Goal: Find specific page/section: Find specific page/section

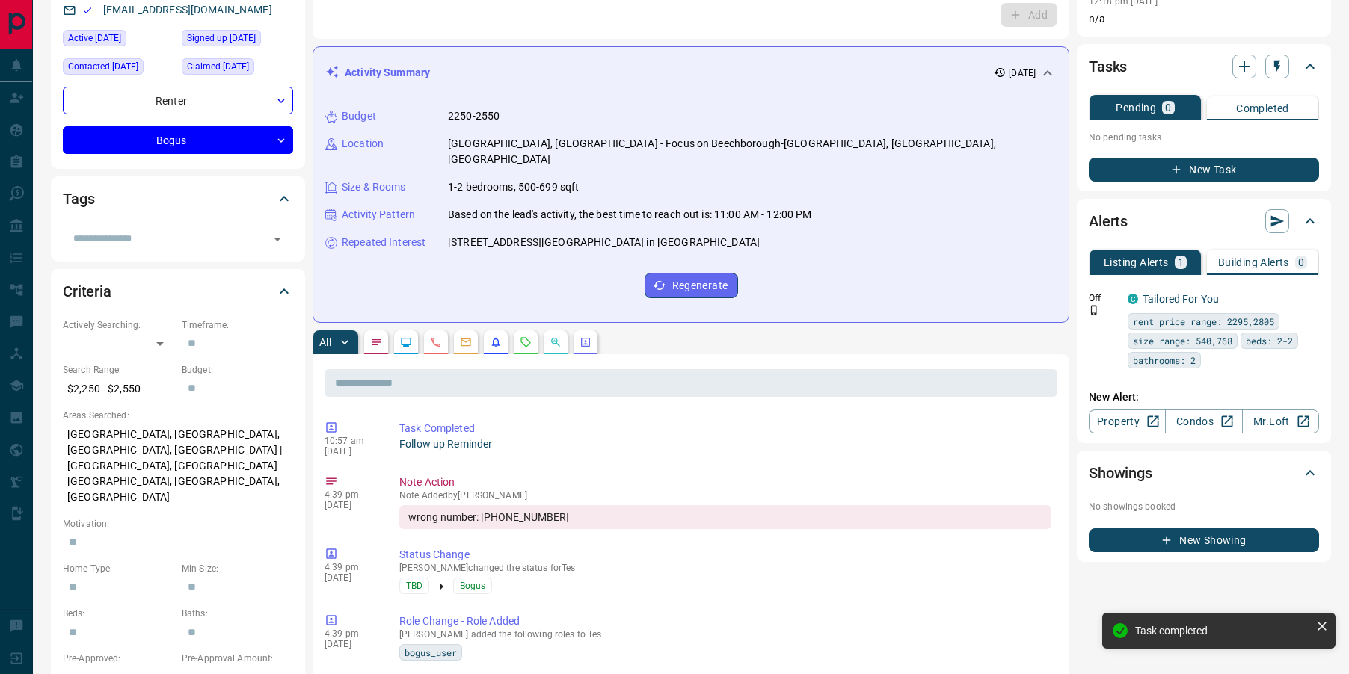
scroll to position [158, 0]
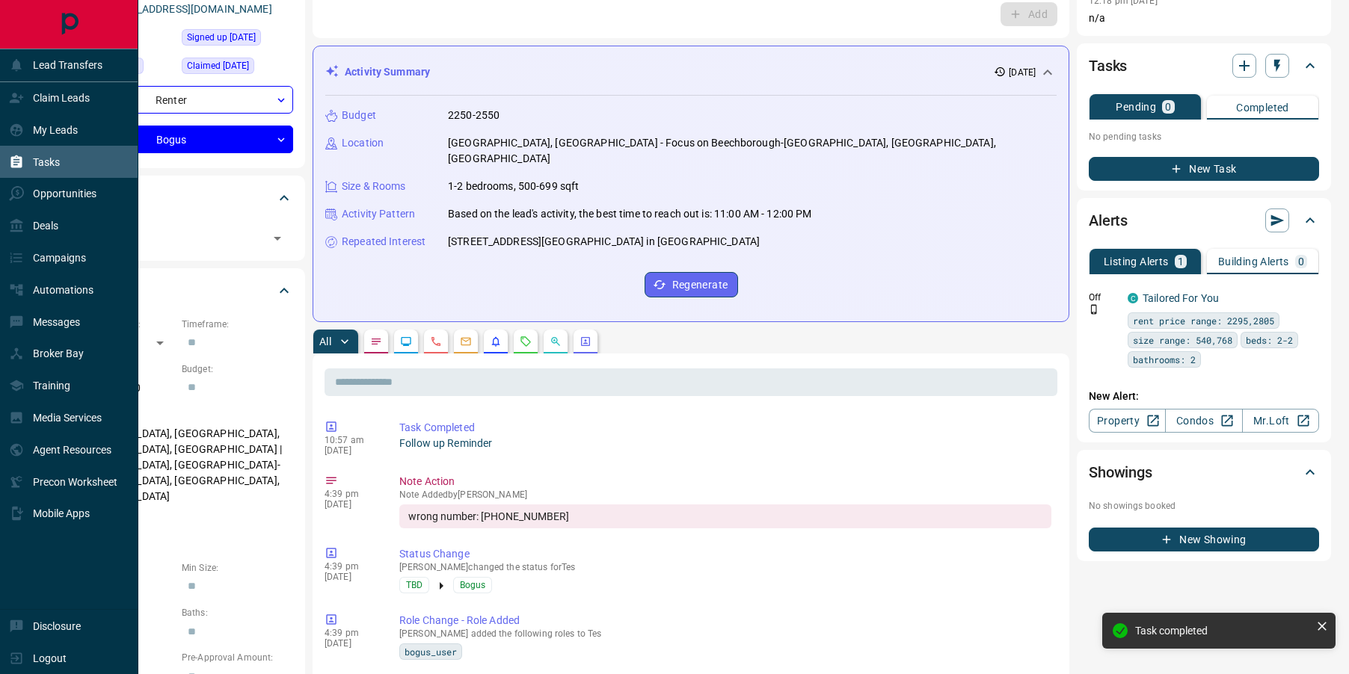
click at [19, 156] on icon at bounding box center [16, 161] width 11 height 13
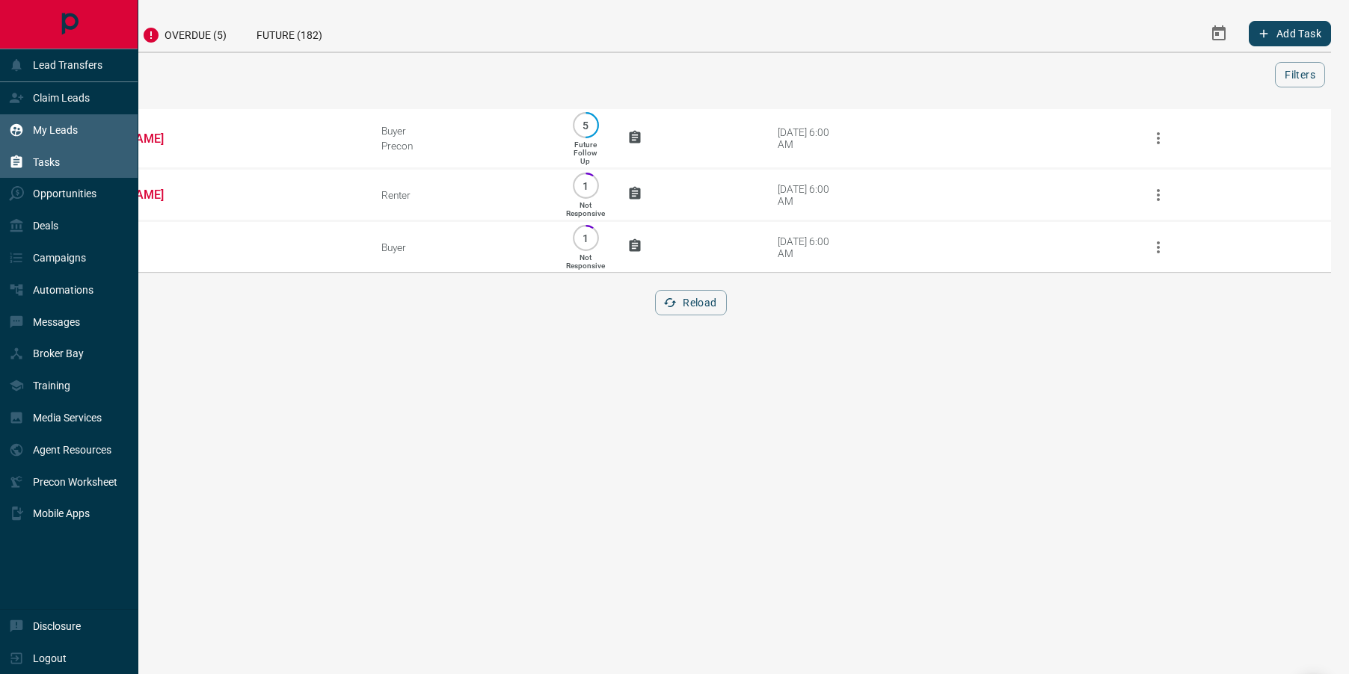
click at [46, 135] on p "My Leads" at bounding box center [55, 130] width 45 height 12
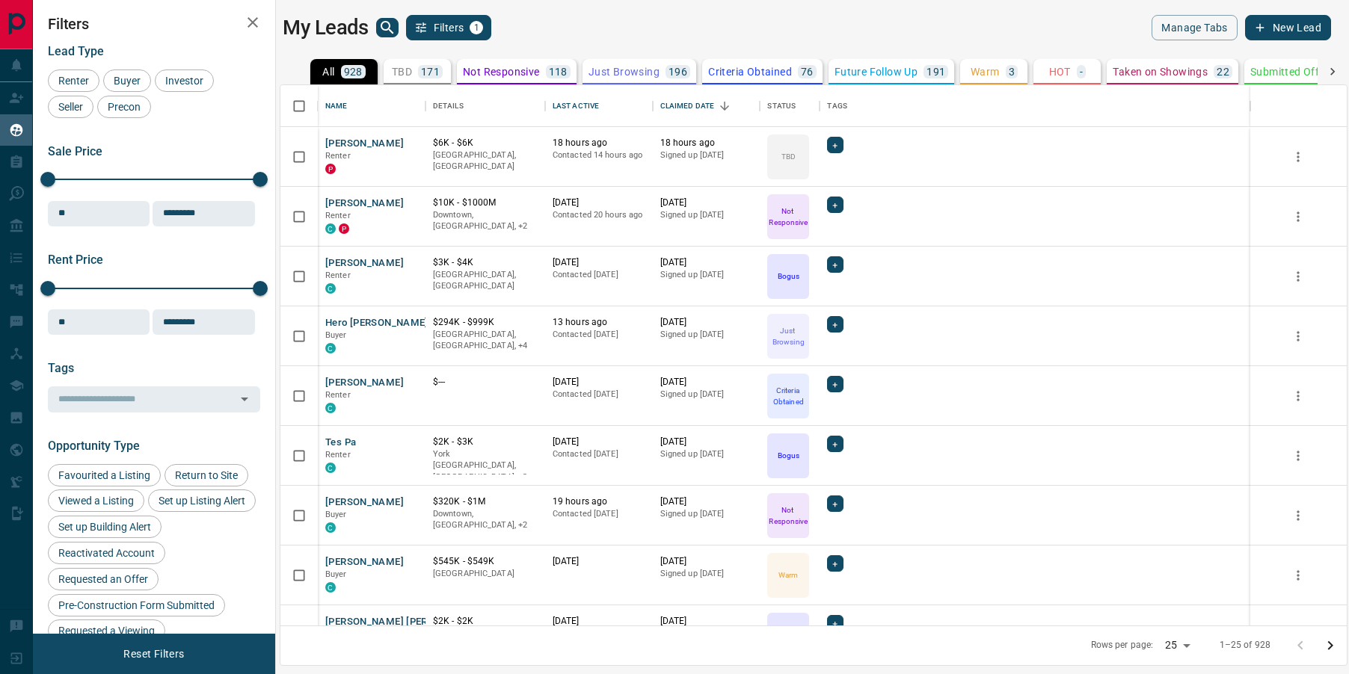
scroll to position [540, 1066]
click at [385, 28] on icon "search button" at bounding box center [387, 28] width 18 height 18
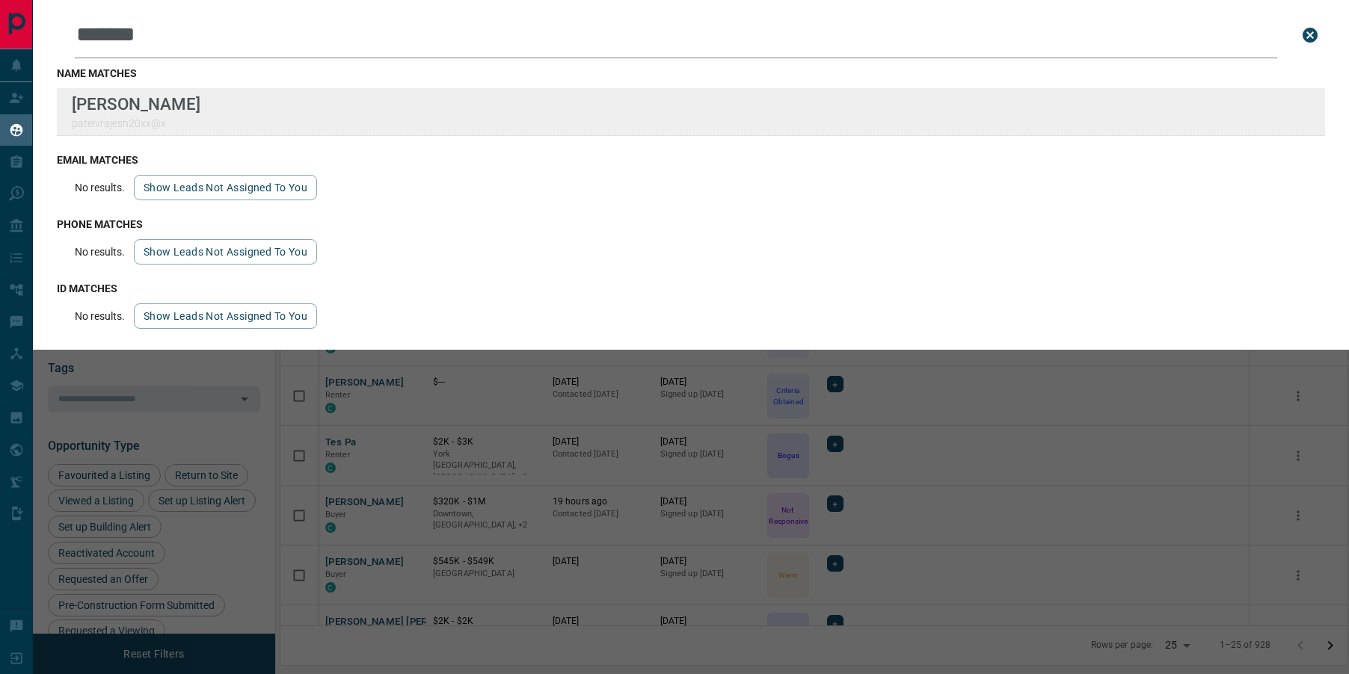
type input "*******"
click at [0, 0] on div "Lead Transfers Claim Leads My Leads Tasks Opportunities Deals Campaigns Automat…" at bounding box center [674, 328] width 1349 height 656
